Goal: Communication & Community: Share content

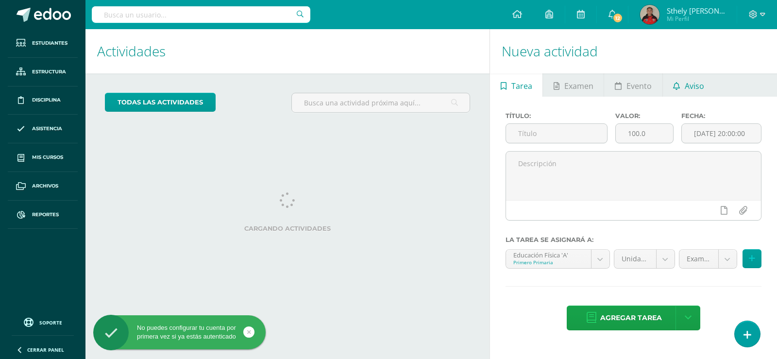
click at [691, 86] on span "Aviso" at bounding box center [693, 85] width 19 height 23
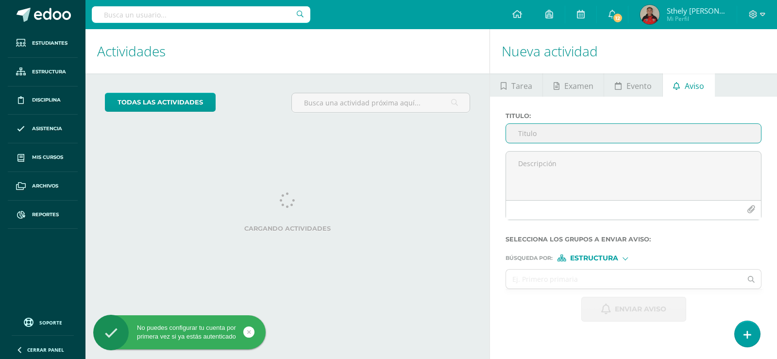
click at [564, 134] on input "Titulo :" at bounding box center [633, 133] width 255 height 19
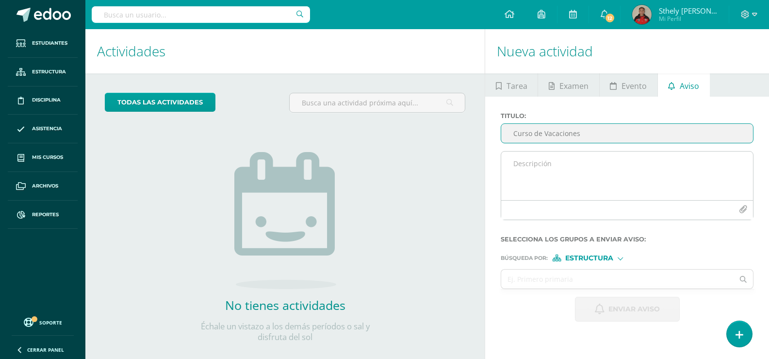
type input "Curso de Vacaciones"
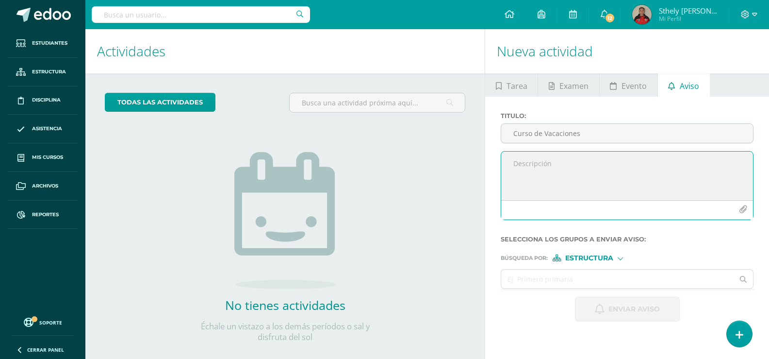
click at [577, 162] on textarea at bounding box center [627, 175] width 252 height 49
click at [610, 161] on textarea at bounding box center [627, 175] width 252 height 49
paste textarea "Estimados Padres de Familia: Estamos a pocos días de iniciar nuestro gran Curso…"
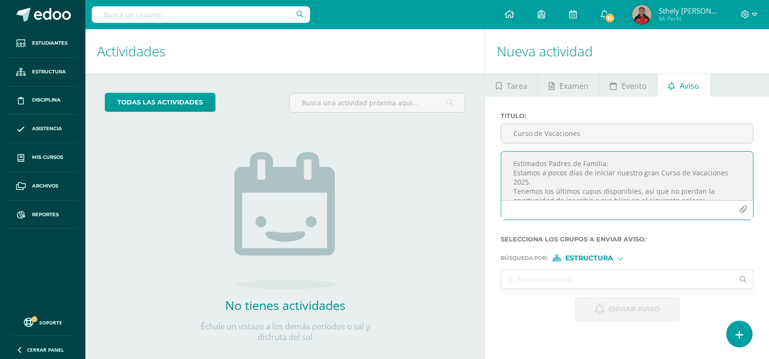
click at [514, 164] on textarea "Estimados Padres de Familia: Estamos a pocos días de iniciar nuestro gran Curso…" at bounding box center [627, 175] width 252 height 49
click at [615, 163] on textarea "Estimados Padres de Familia: Estamos a pocos días de iniciar nuestro gran Curso…" at bounding box center [627, 175] width 252 height 49
click at [540, 189] on textarea "Estimados Padres de Familia: Estamos a pocos días de iniciar nuestro gran Curso…" at bounding box center [627, 175] width 252 height 49
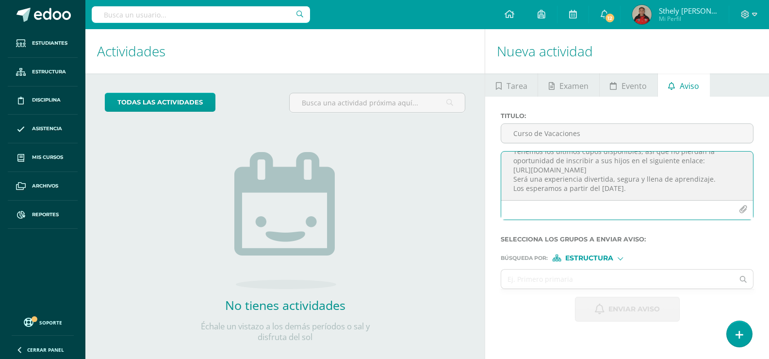
scroll to position [67, 0]
click at [662, 161] on textarea "Estimados Padres de Familia: Estamos a pocos días de iniciar nuestro gran Curso…" at bounding box center [627, 175] width 252 height 49
click at [512, 176] on textarea "Estimados Padres de Familia: Estamos a pocos días de iniciar nuestro gran Curso…" at bounding box center [627, 175] width 252 height 49
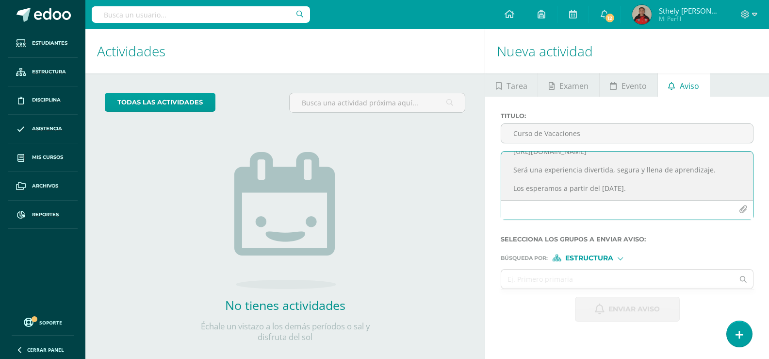
scroll to position [86, 0]
type textarea "Estimados Padres de Familia: Estamos a pocos días de iniciar nuestro gran Curso…"
click at [748, 211] on button "button" at bounding box center [743, 209] width 19 height 19
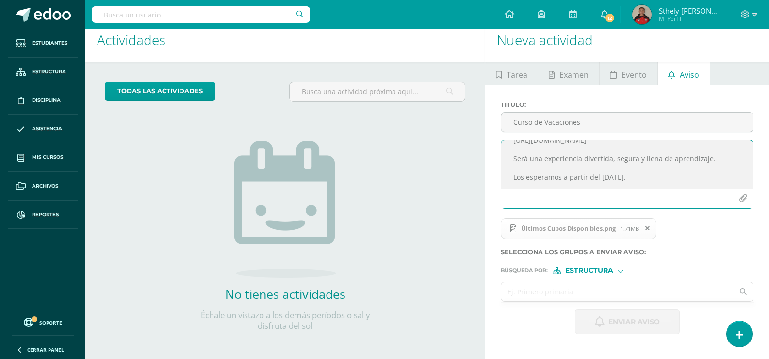
scroll to position [15, 0]
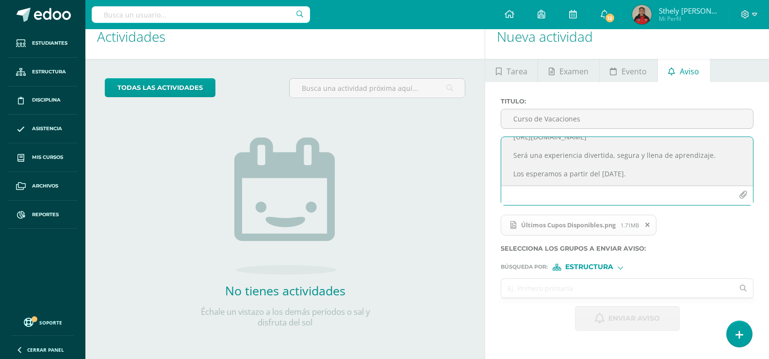
click at [609, 288] on input "text" at bounding box center [617, 288] width 233 height 19
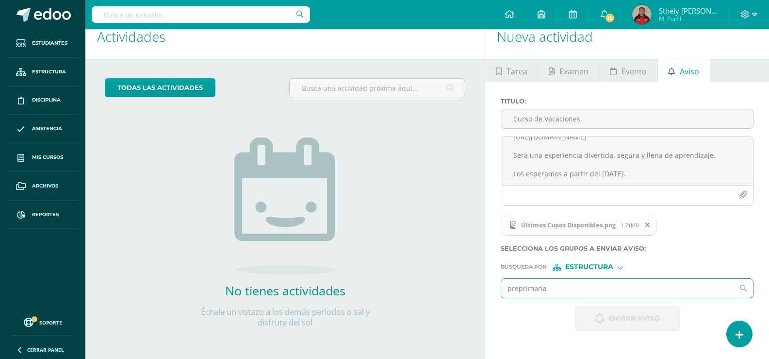
type input "preprimaria"
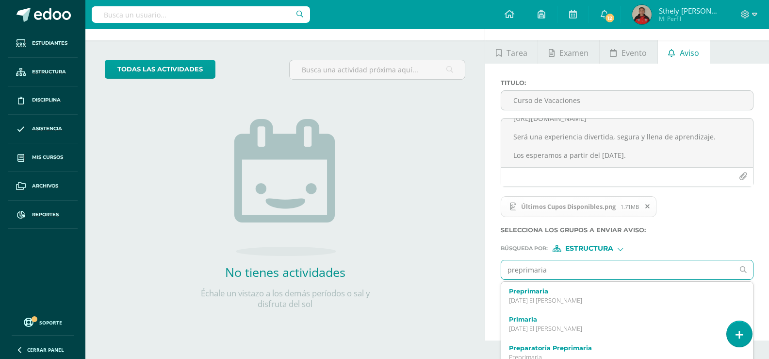
scroll to position [43, 0]
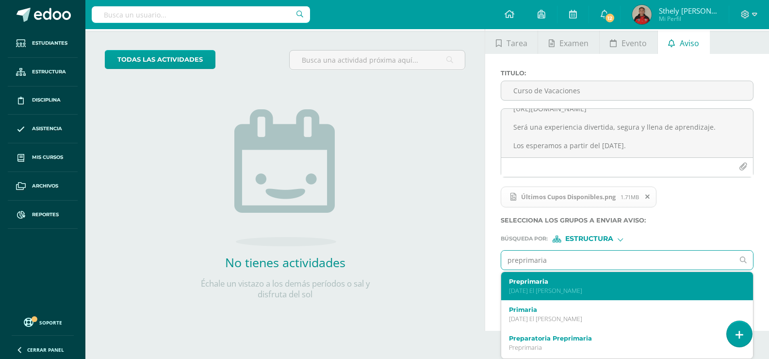
click at [593, 284] on label "Preprimaria" at bounding box center [622, 281] width 226 height 7
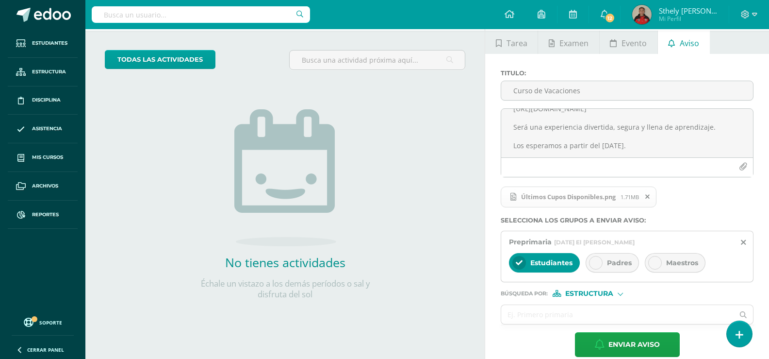
click at [618, 267] on span "Padres" at bounding box center [619, 262] width 25 height 9
click at [694, 264] on span "Maestros" at bounding box center [683, 262] width 32 height 9
click at [600, 311] on input "text" at bounding box center [617, 314] width 233 height 19
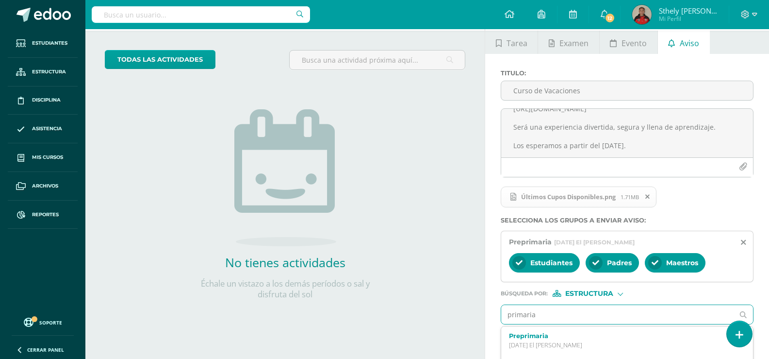
type input "primaria"
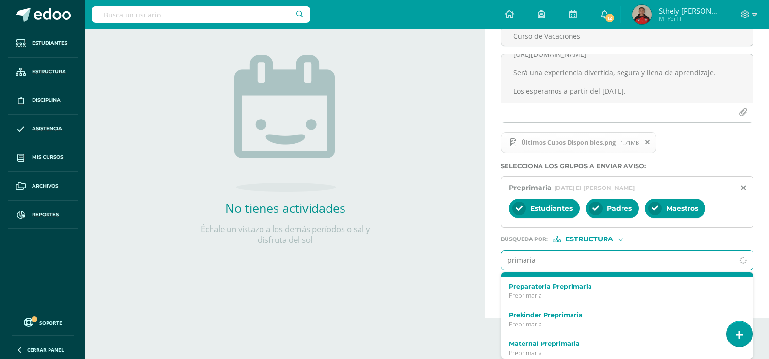
scroll to position [0, 0]
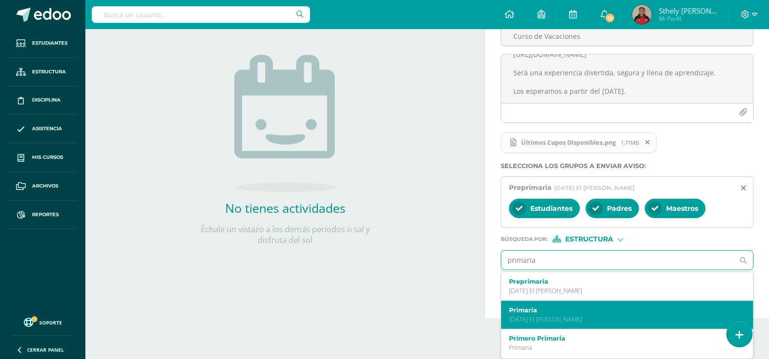
click at [556, 306] on label "Primaria" at bounding box center [622, 309] width 226 height 7
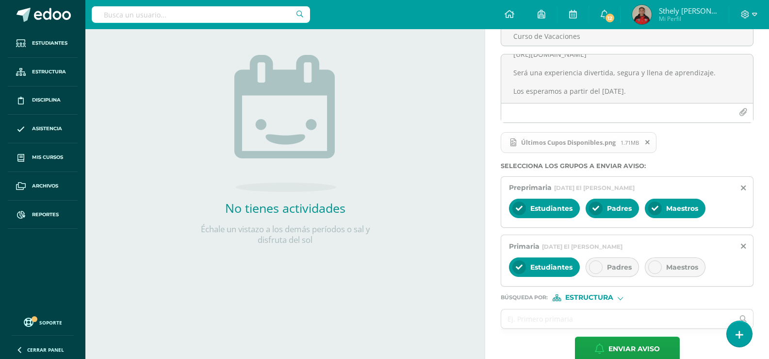
click at [599, 272] on div at bounding box center [596, 267] width 14 height 14
click at [680, 266] on span "Maestros" at bounding box center [683, 267] width 32 height 9
click at [590, 326] on input "text" at bounding box center [617, 318] width 233 height 19
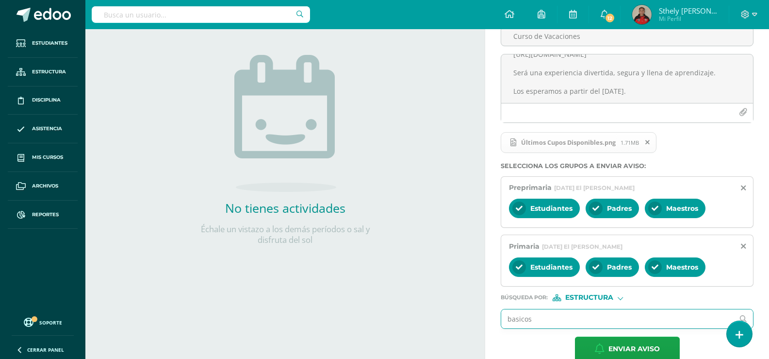
type input "basicos"
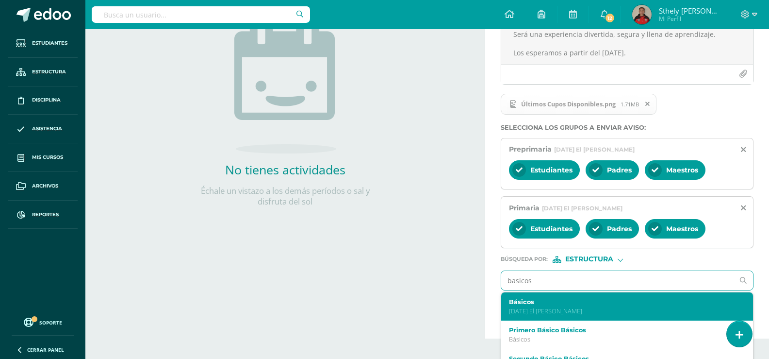
scroll to position [156, 0]
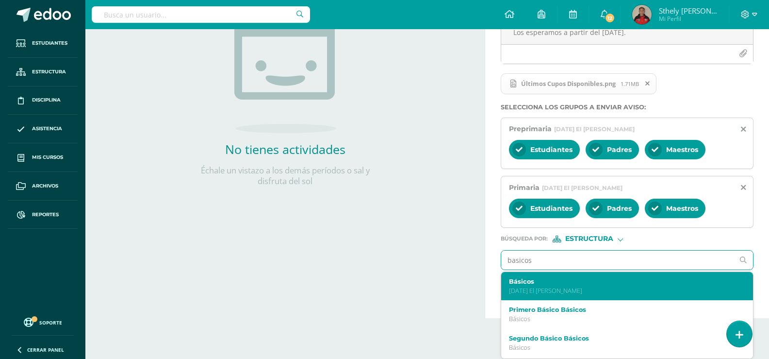
click at [535, 286] on p "Sagrado Corazón El Naranjo" at bounding box center [622, 290] width 226 height 8
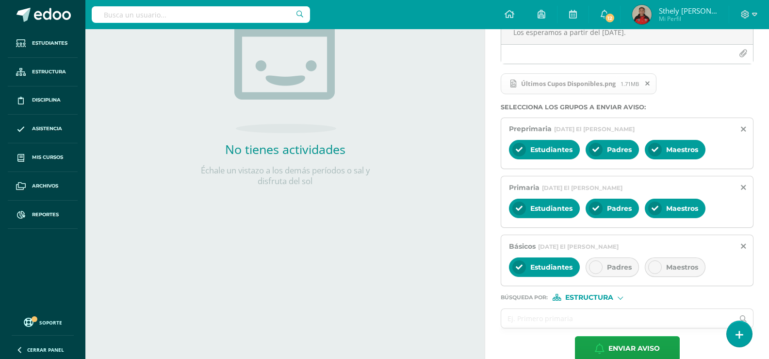
click at [593, 266] on icon at bounding box center [596, 267] width 7 height 7
click at [675, 263] on span "Maestros" at bounding box center [683, 267] width 32 height 9
click at [591, 316] on input "text" at bounding box center [617, 318] width 233 height 19
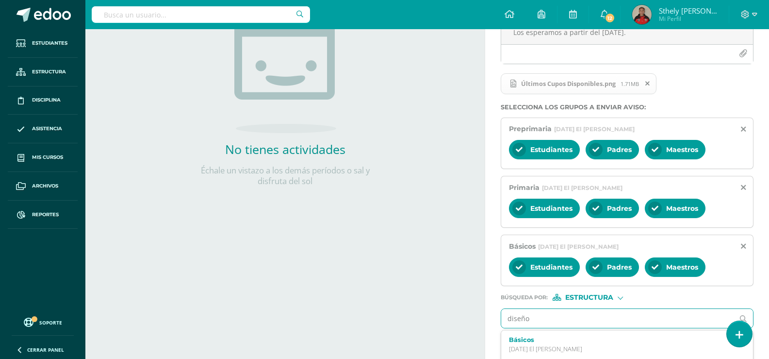
type input "diseño"
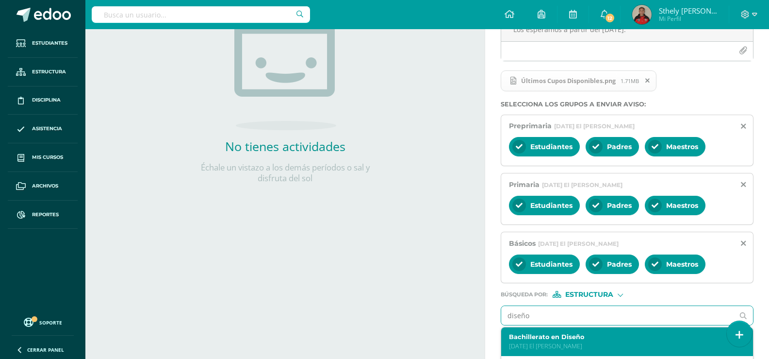
scroll to position [214, 0]
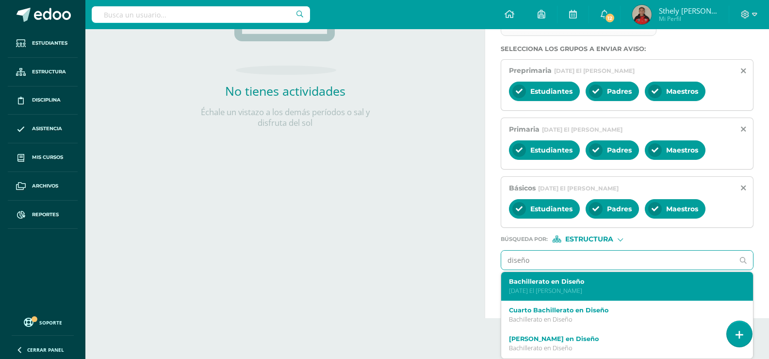
click at [578, 292] on p "Sagrado Corazón El Naranjo" at bounding box center [622, 290] width 226 height 8
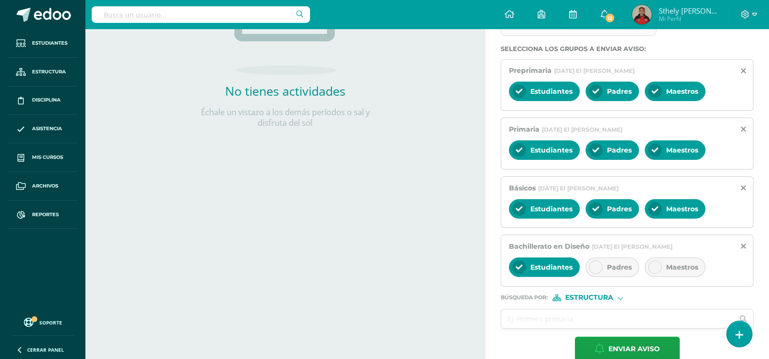
click at [609, 271] on span "Padres" at bounding box center [619, 267] width 25 height 9
click at [661, 267] on div at bounding box center [656, 267] width 14 height 14
click at [615, 320] on input "text" at bounding box center [617, 318] width 233 height 19
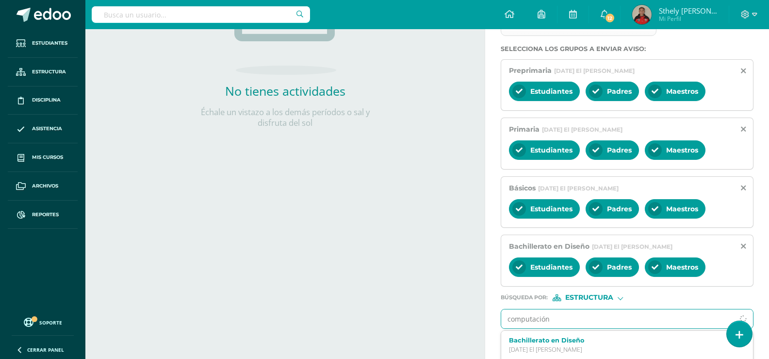
type input "computación"
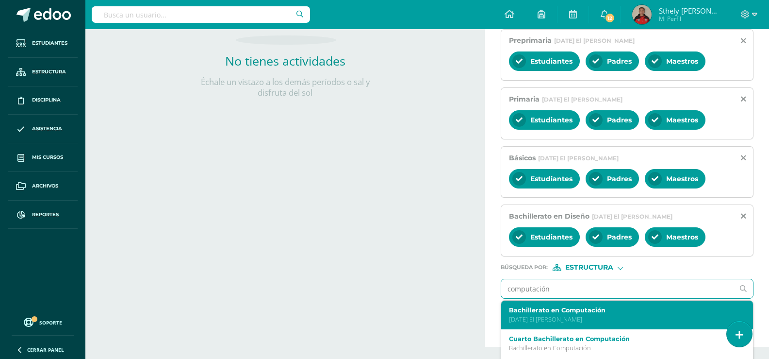
scroll to position [273, 0]
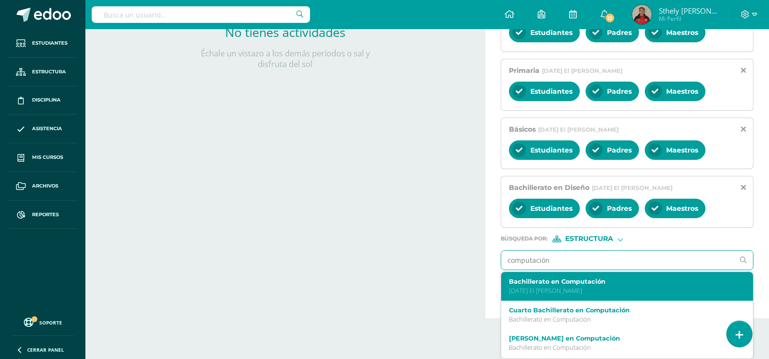
click at [596, 288] on p "Sagrado Corazón El Naranjo" at bounding box center [622, 290] width 226 height 8
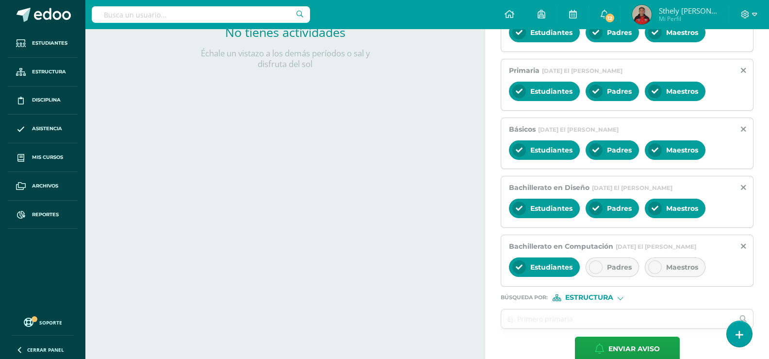
click at [608, 269] on span "Padres" at bounding box center [619, 267] width 25 height 9
click at [667, 259] on div "Maestros" at bounding box center [675, 266] width 61 height 19
click at [603, 315] on input "text" at bounding box center [617, 318] width 233 height 19
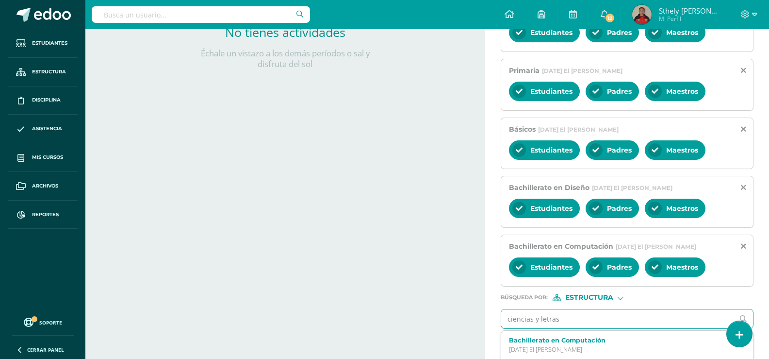
type input "ciencias y letras"
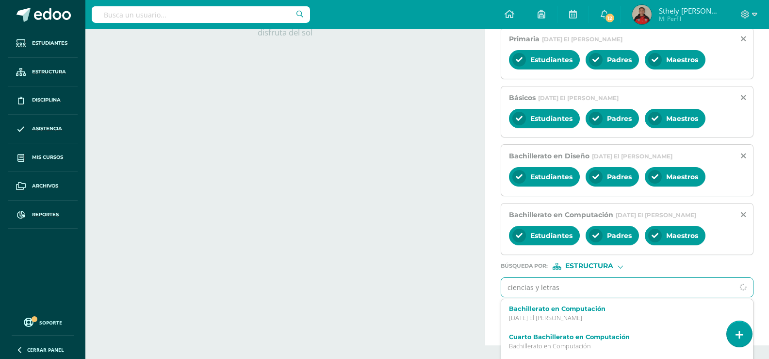
scroll to position [321, 0]
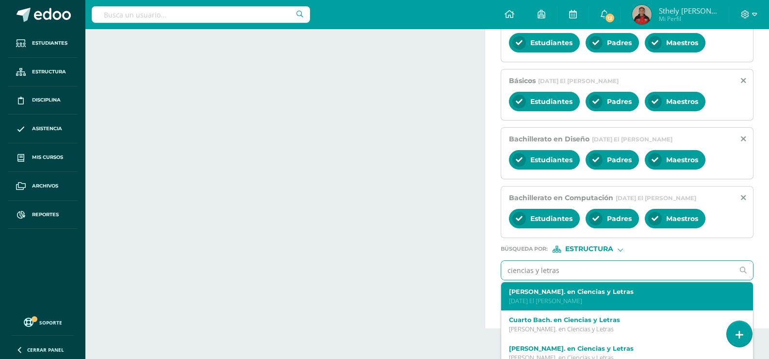
click at [576, 300] on p "Sagrado Corazón El Naranjo" at bounding box center [622, 301] width 226 height 8
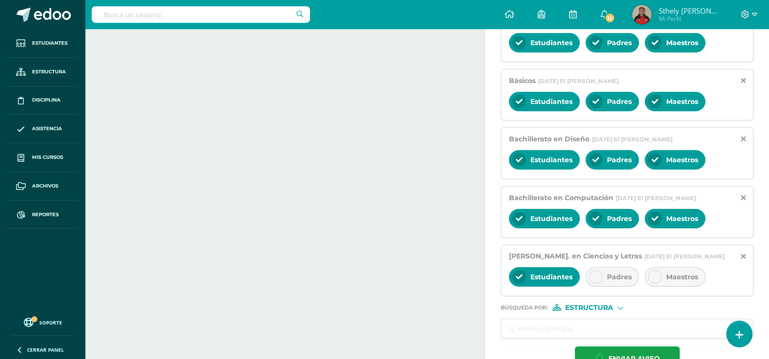
click at [610, 284] on div "Padres" at bounding box center [612, 276] width 53 height 19
click at [654, 279] on icon at bounding box center [655, 276] width 7 height 7
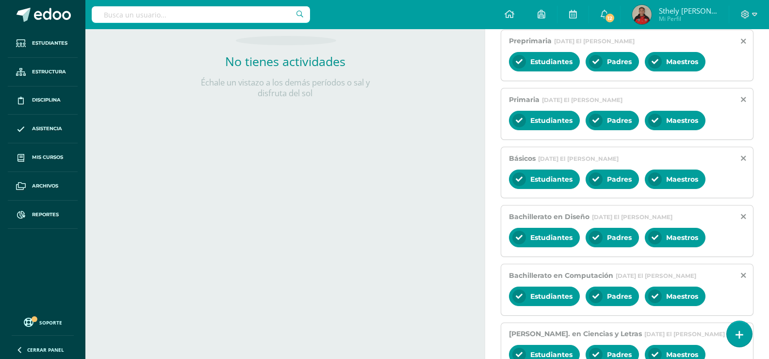
scroll to position [349, 0]
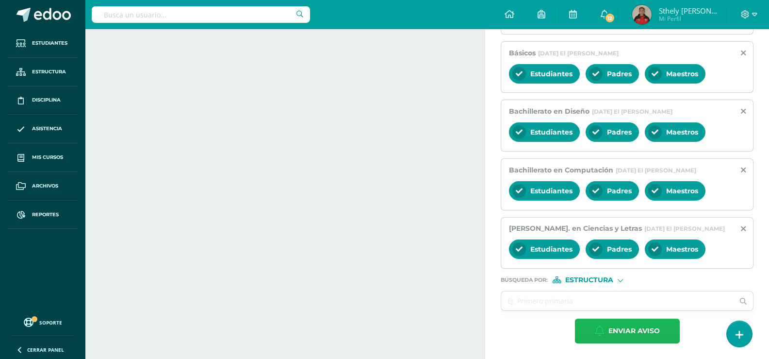
click at [605, 324] on button "Enviar aviso" at bounding box center [627, 330] width 105 height 25
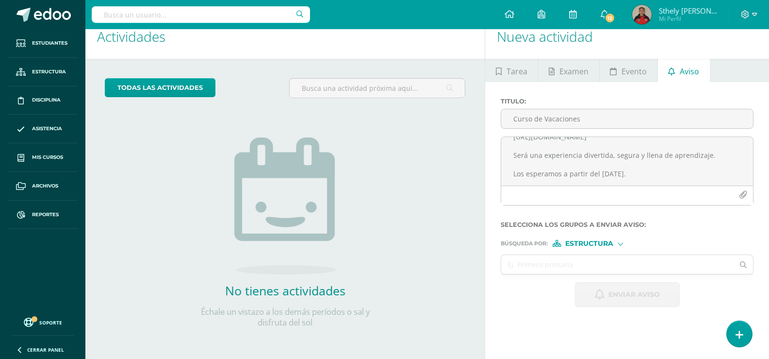
scroll to position [15, 0]
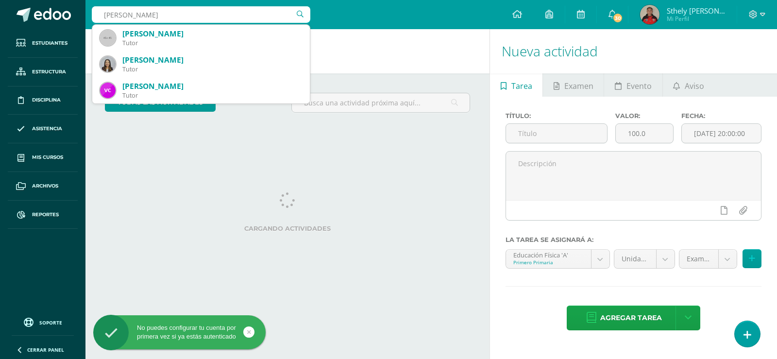
type input "victoria espino"
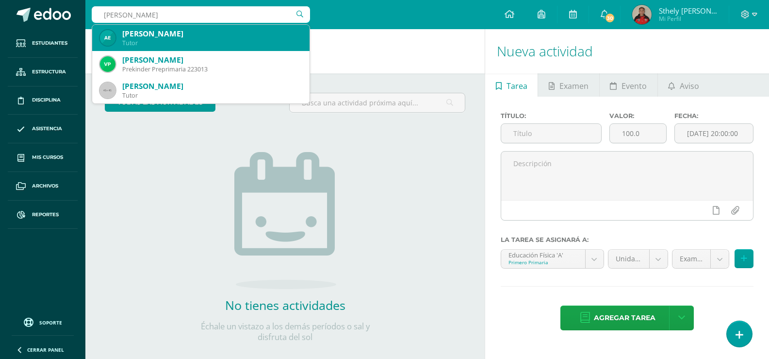
click at [209, 43] on div "Tutor" at bounding box center [212, 43] width 180 height 8
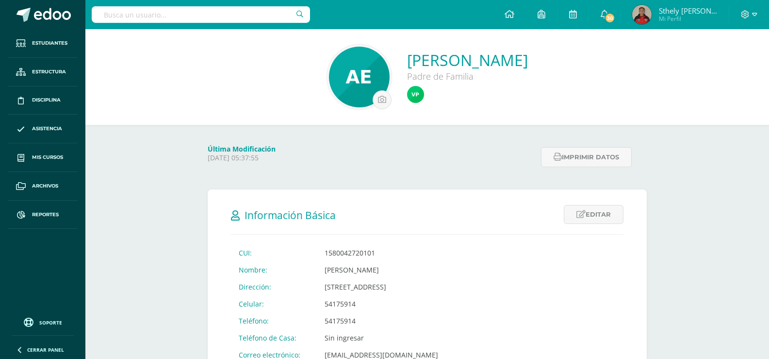
scroll to position [49, 0]
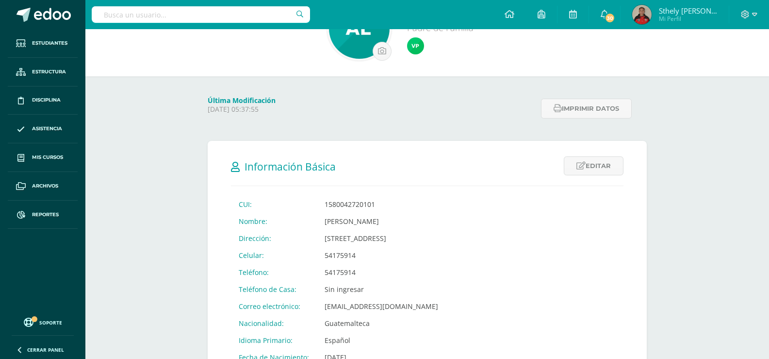
click at [206, 15] on input "text" at bounding box center [201, 14] width 218 height 17
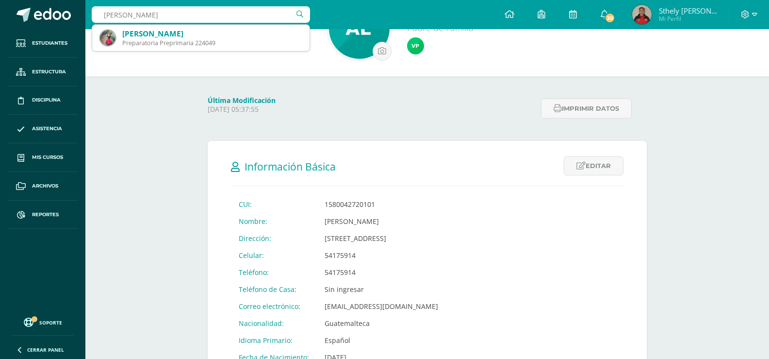
type input "emma nicoleg"
